Goal: Transaction & Acquisition: Book appointment/travel/reservation

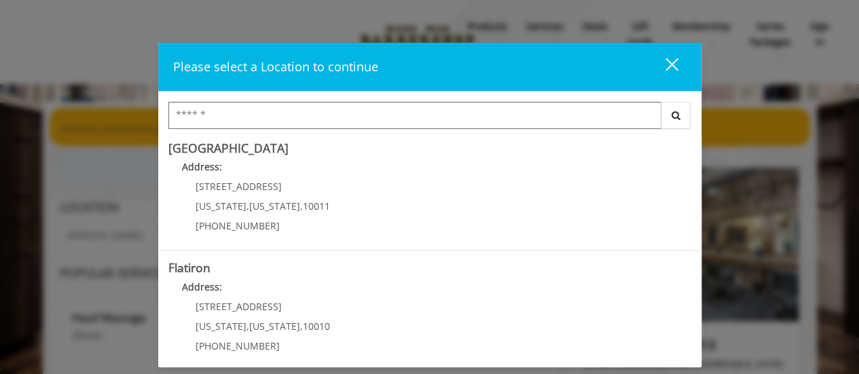
scroll to position [272, 0]
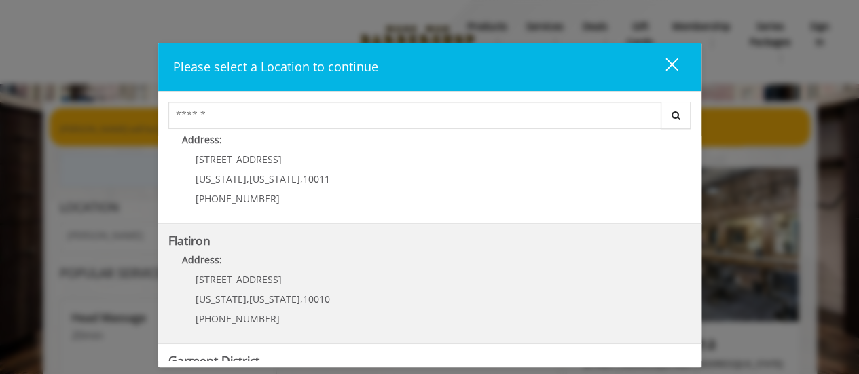
click at [395, 267] on "Address:" at bounding box center [429, 264] width 523 height 22
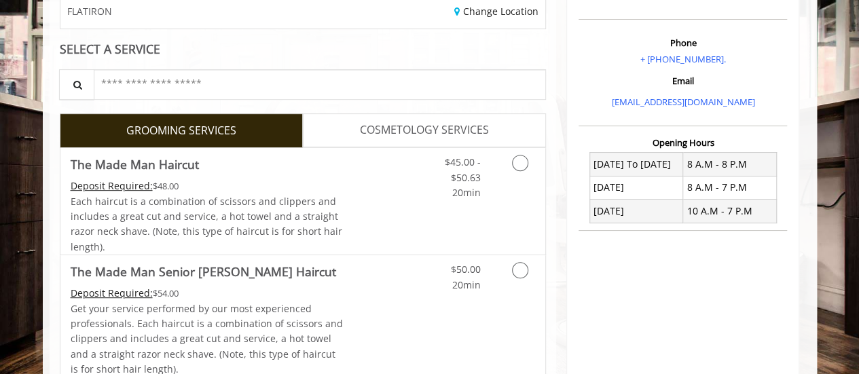
scroll to position [272, 0]
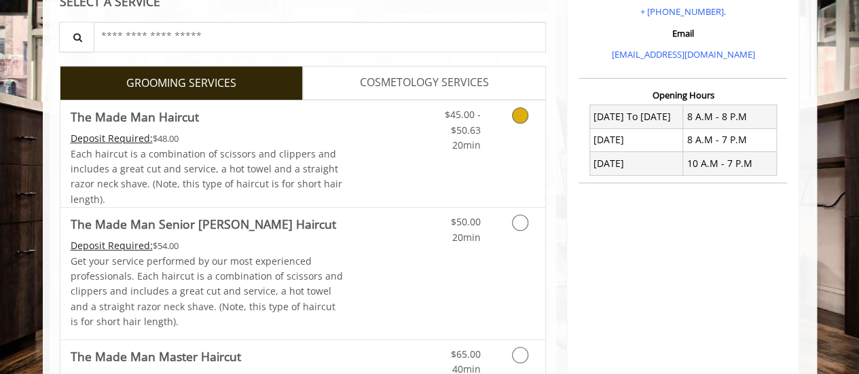
click at [522, 115] on icon "Grooming services" at bounding box center [520, 115] width 16 height 16
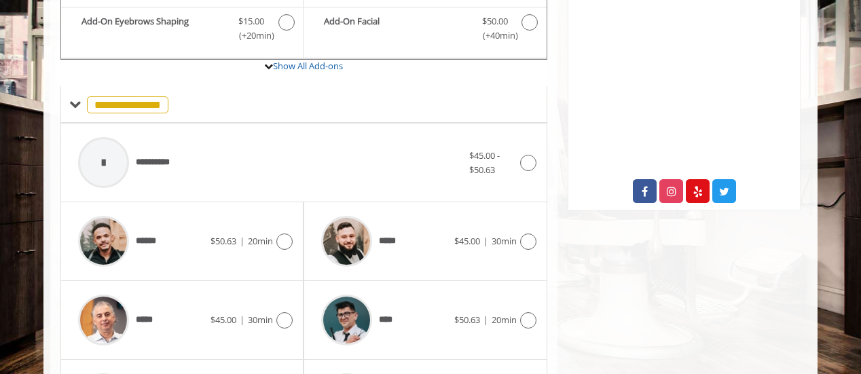
scroll to position [535, 0]
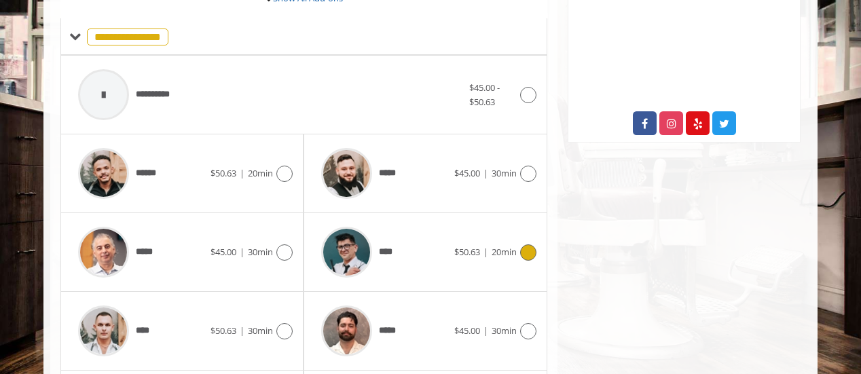
click at [527, 245] on icon at bounding box center [528, 252] width 16 height 16
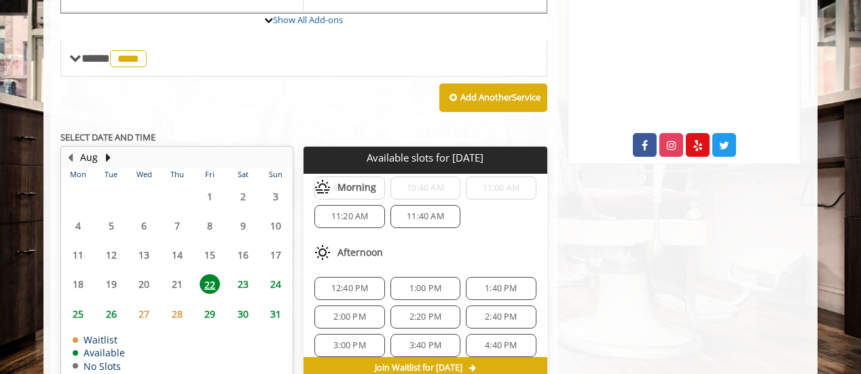
scroll to position [132, 0]
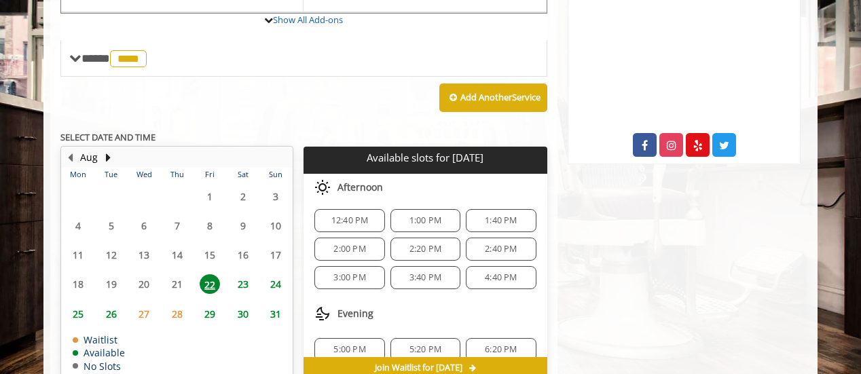
click at [426, 215] on span "1:00 PM" at bounding box center [425, 220] width 32 height 11
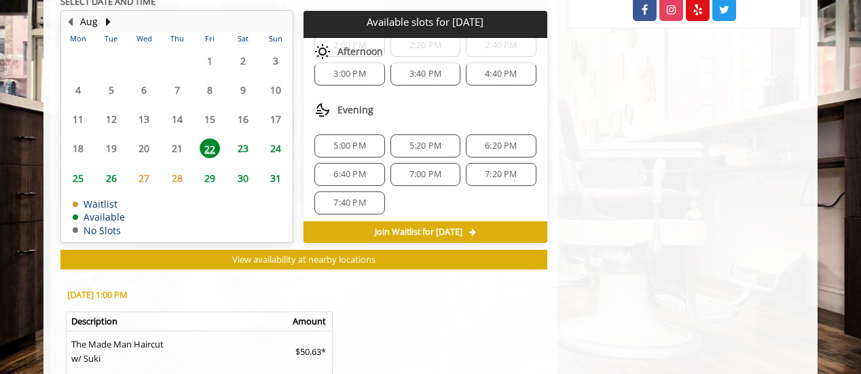
scroll to position [690, 0]
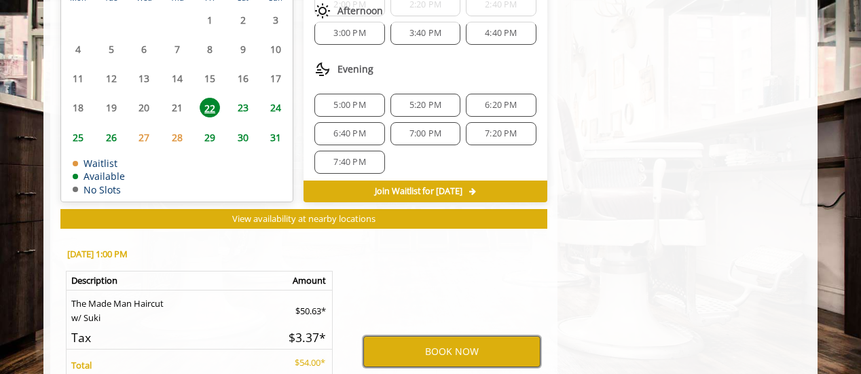
click at [449, 343] on button "BOOK NOW" at bounding box center [451, 351] width 177 height 31
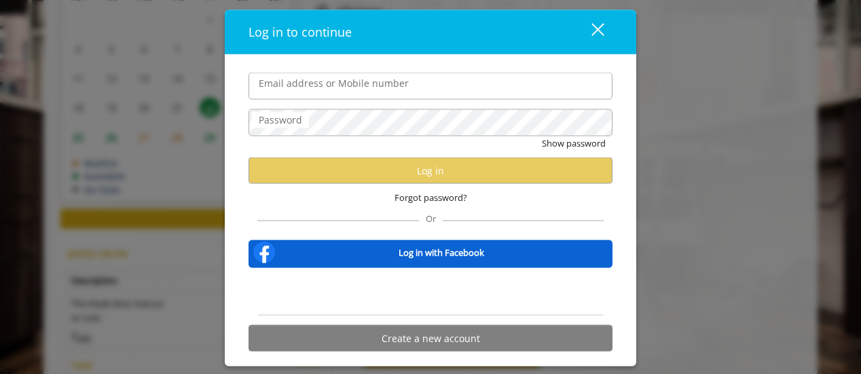
click at [275, 85] on input "Email address or Mobile number" at bounding box center [430, 86] width 364 height 27
type input "**********"
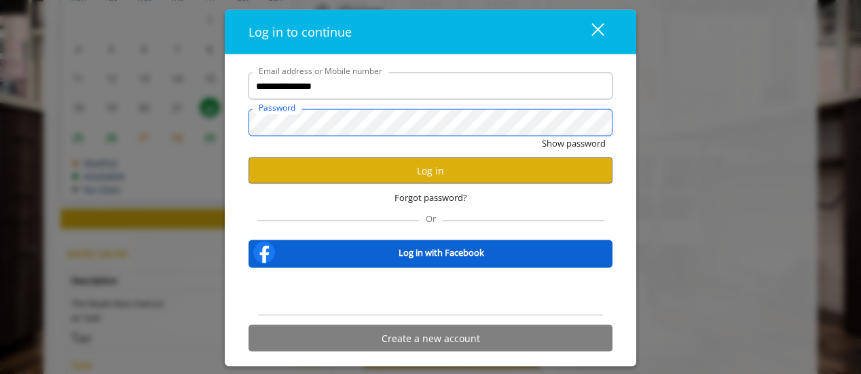
click at [542, 136] on button "Show password" at bounding box center [574, 143] width 64 height 14
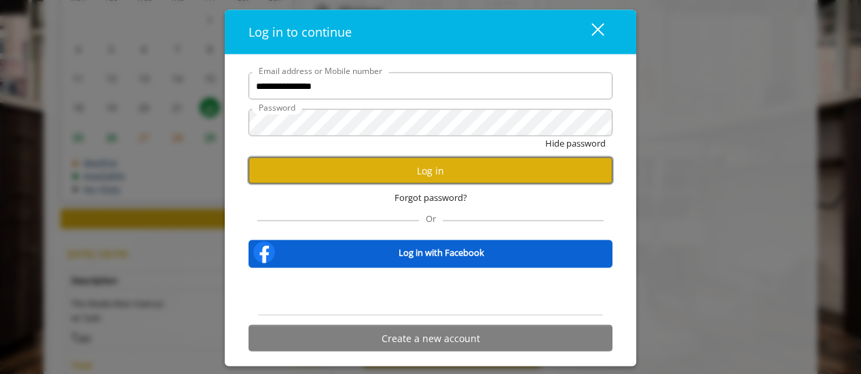
click at [609, 173] on button "Log in" at bounding box center [430, 170] width 364 height 26
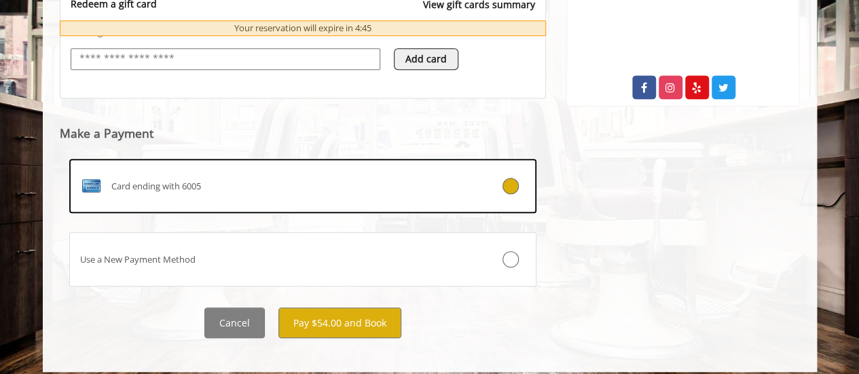
scroll to position [576, 0]
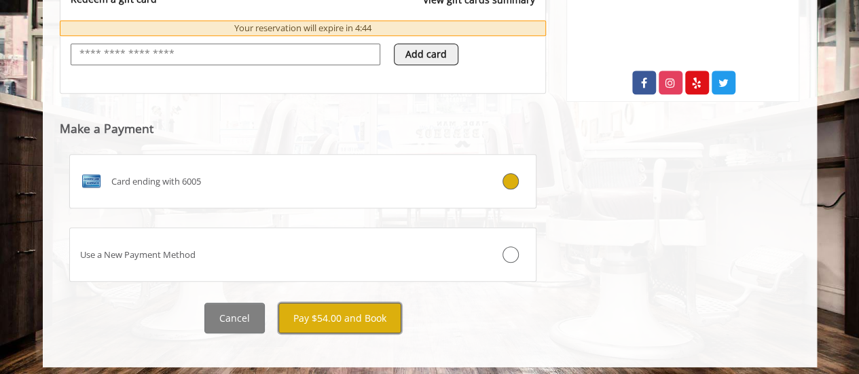
click at [348, 314] on button "Pay $54.00 and Book" at bounding box center [339, 318] width 123 height 31
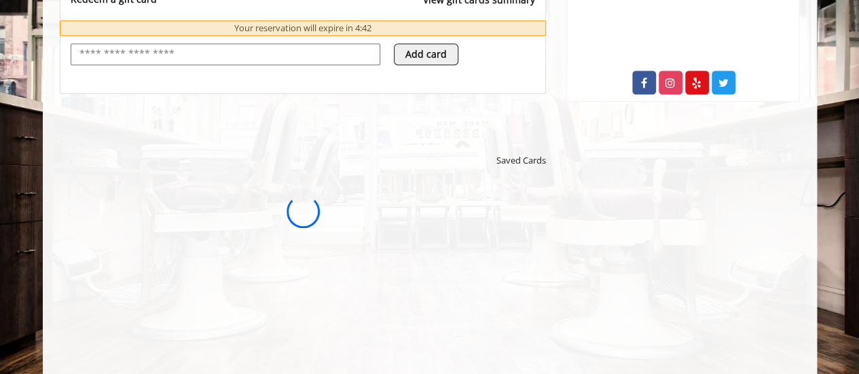
scroll to position [0, 0]
